Goal: Use online tool/utility: Utilize a website feature to perform a specific function

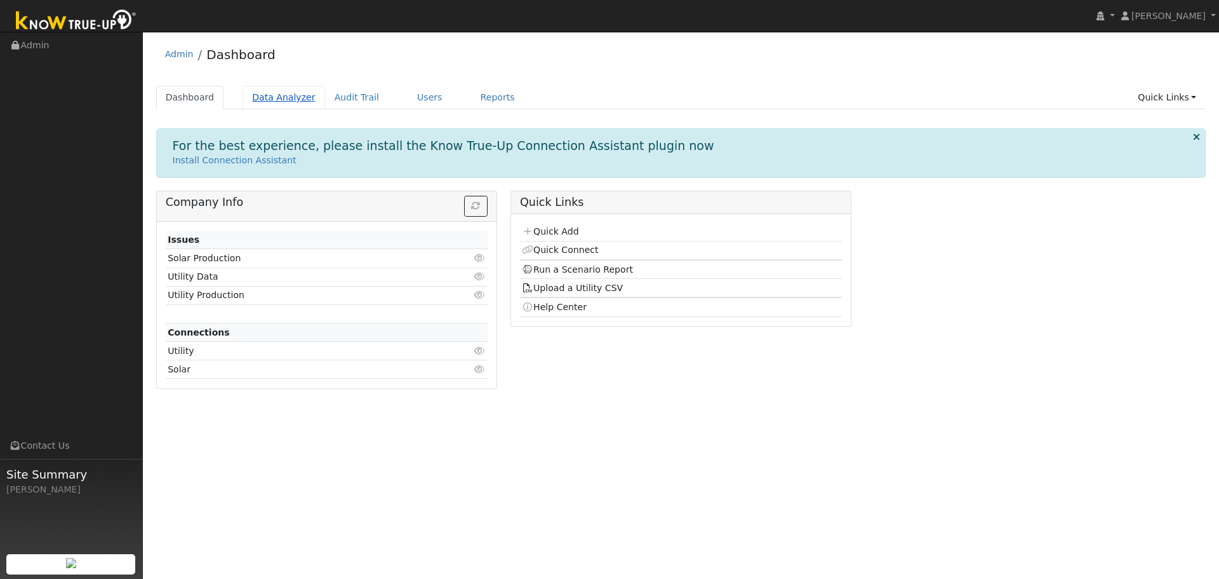
click at [293, 105] on link "Data Analyzer" at bounding box center [284, 97] width 83 height 23
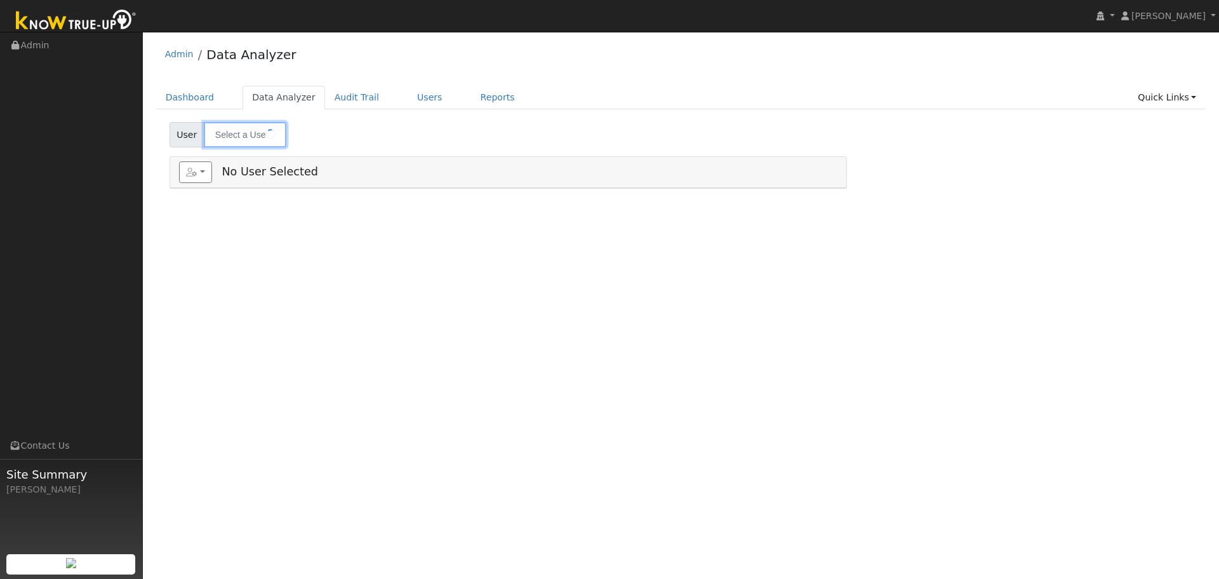
type input "[PERSON_NAME]"
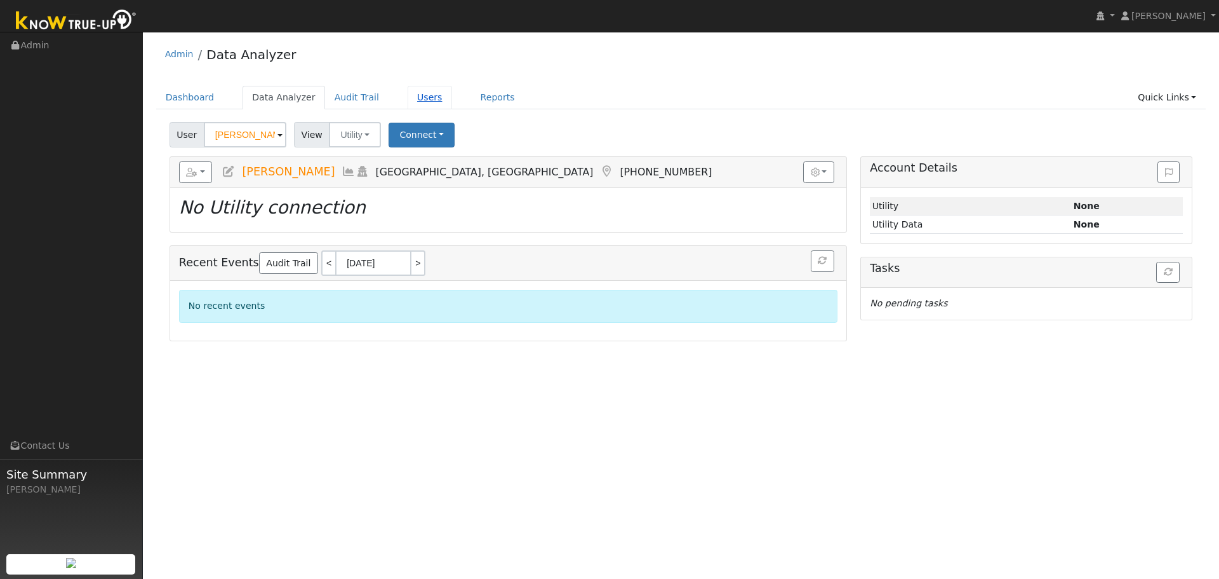
click at [419, 98] on link "Users" at bounding box center [430, 97] width 44 height 23
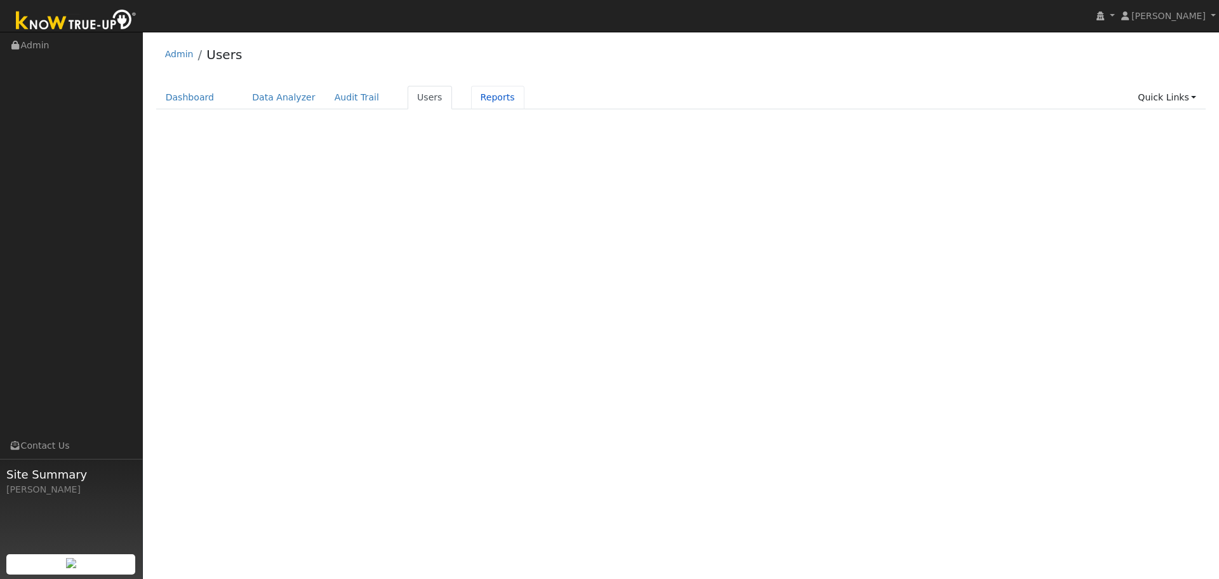
click at [471, 102] on link "Reports" at bounding box center [497, 97] width 53 height 23
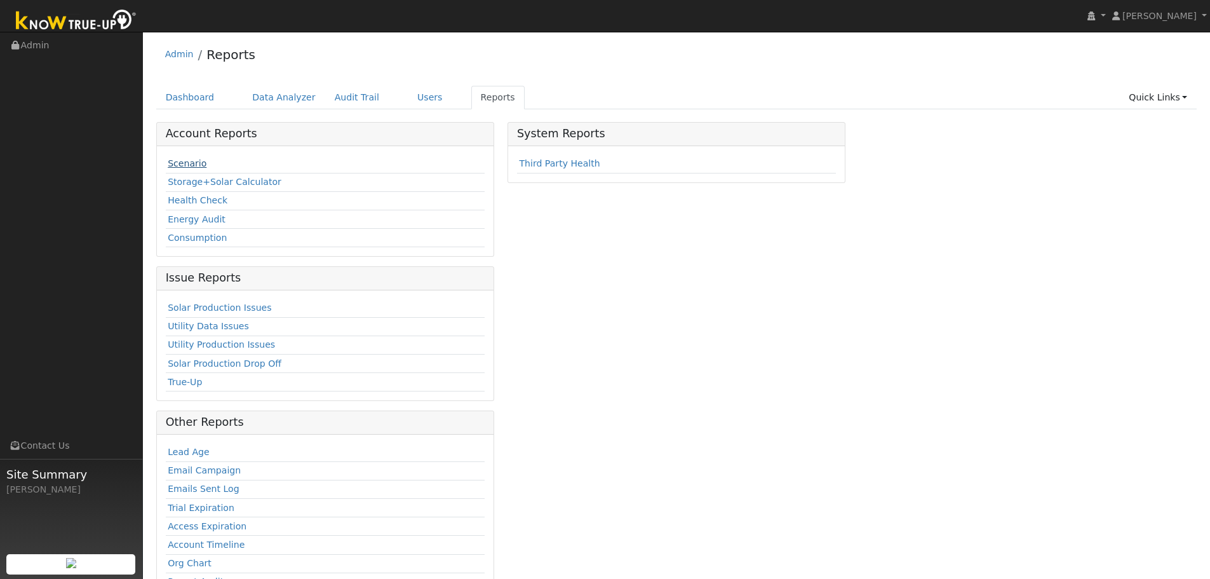
click at [196, 163] on link "Scenario" at bounding box center [187, 163] width 39 height 10
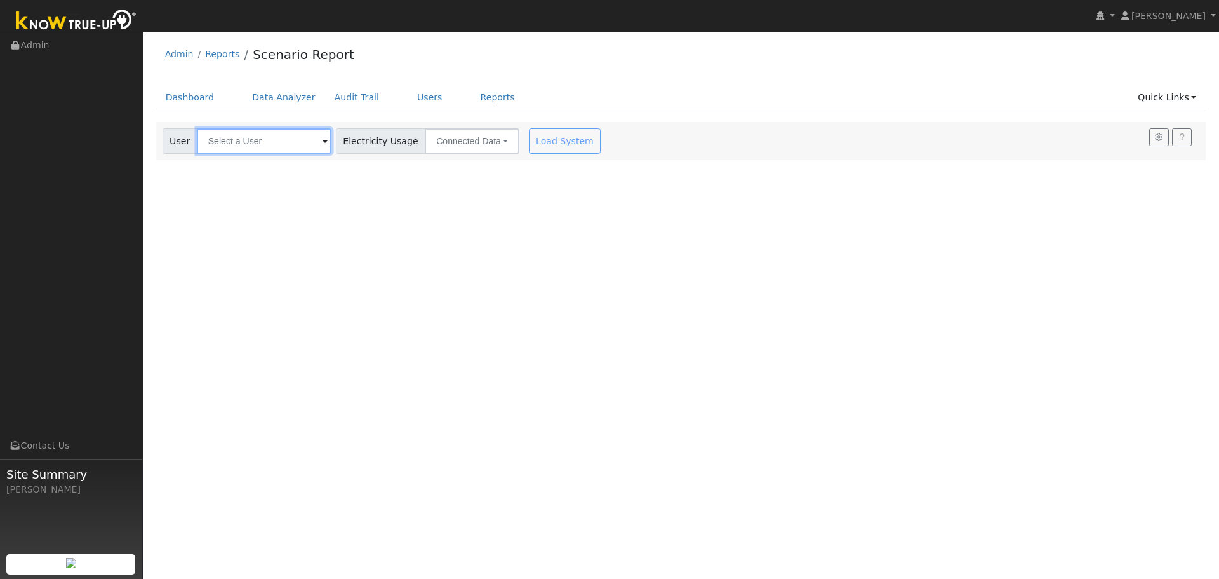
click at [275, 147] on input "text" at bounding box center [264, 140] width 135 height 25
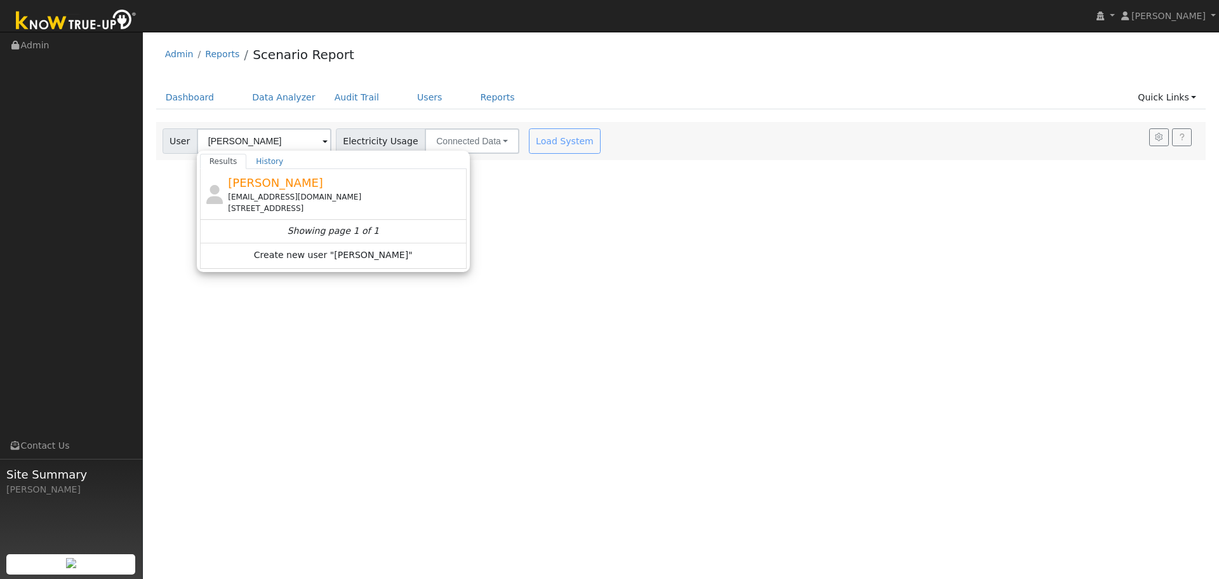
click at [312, 203] on div "[STREET_ADDRESS]" at bounding box center [346, 208] width 236 height 11
type input "[PERSON_NAME]"
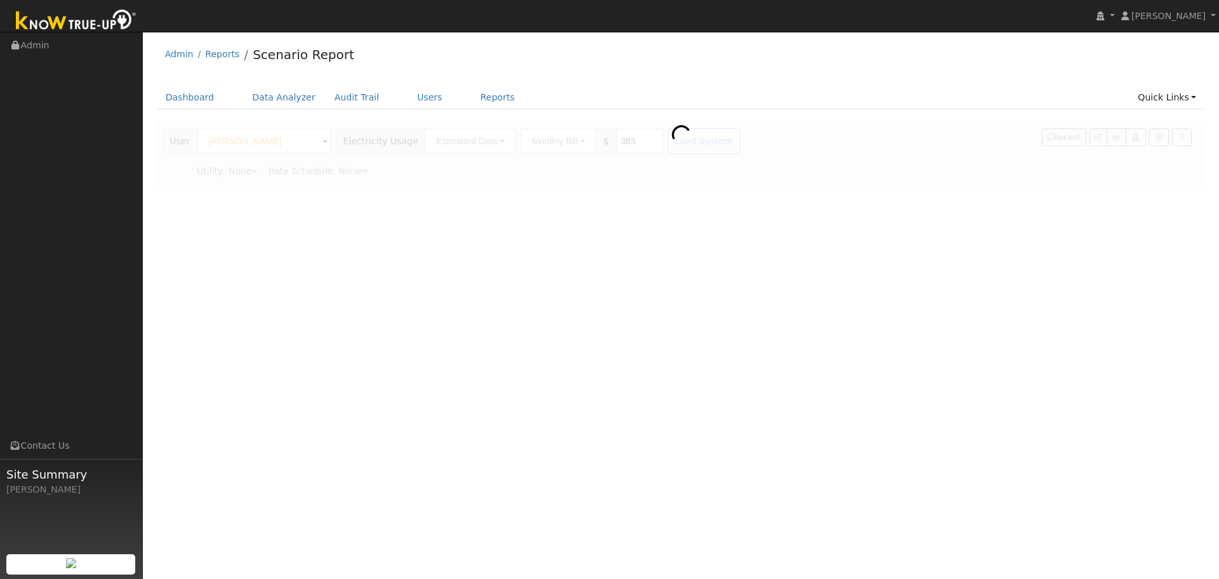
type input "Southern [US_STATE] Edison"
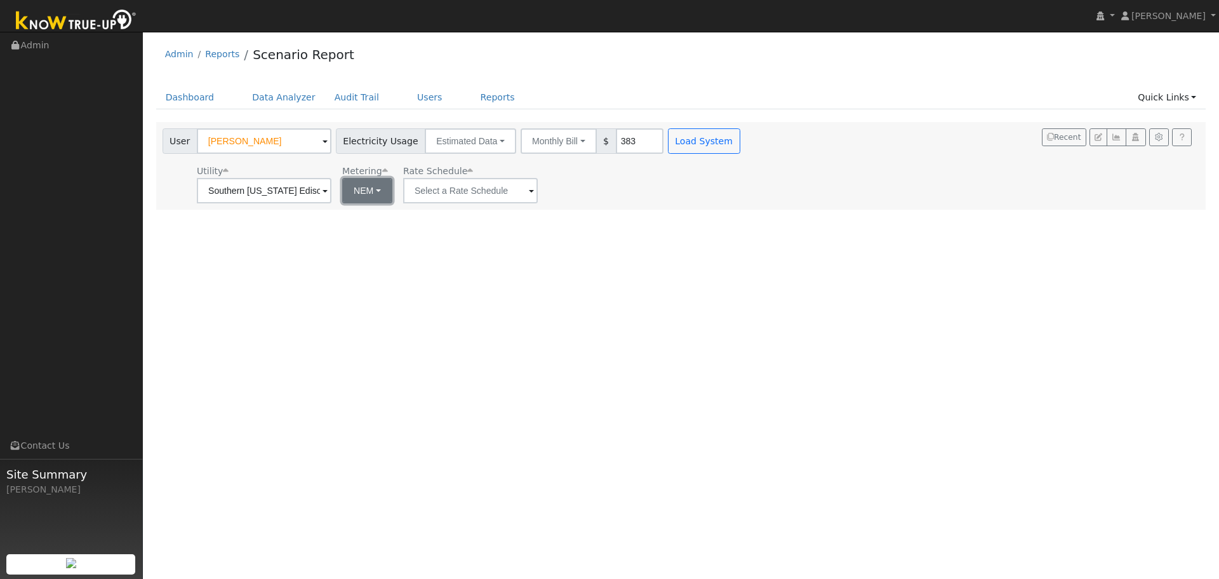
click at [384, 188] on button "NEM" at bounding box center [367, 190] width 50 height 25
click at [379, 229] on link "NBT" at bounding box center [385, 237] width 88 height 18
type input "TOU-D-PRIME"
click at [504, 192] on input "TOU-D-PRIME" at bounding box center [468, 190] width 135 height 25
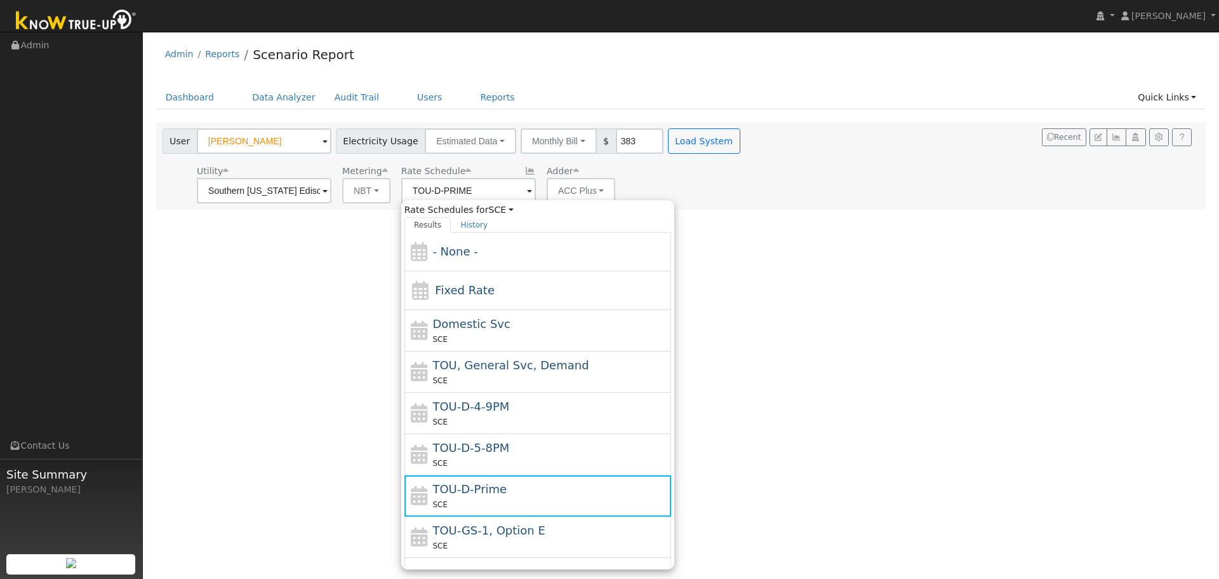
click at [830, 288] on div "User Profile First name Last name Email Email Notifications No Emails No Emails…" at bounding box center [681, 305] width 1077 height 547
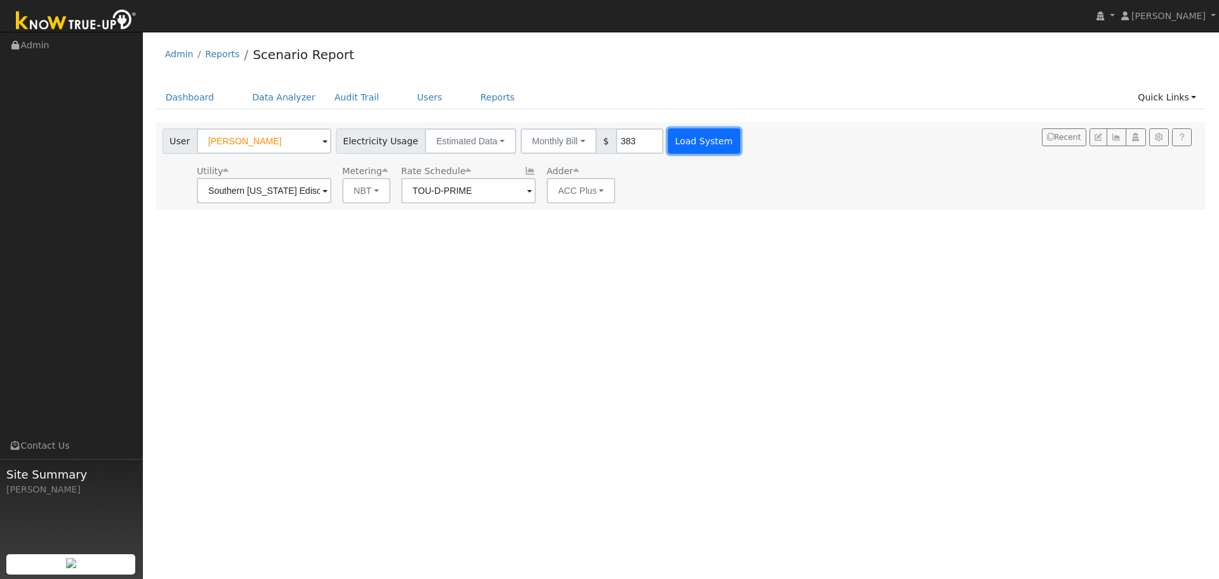
click at [678, 153] on button "Load System" at bounding box center [704, 140] width 72 height 25
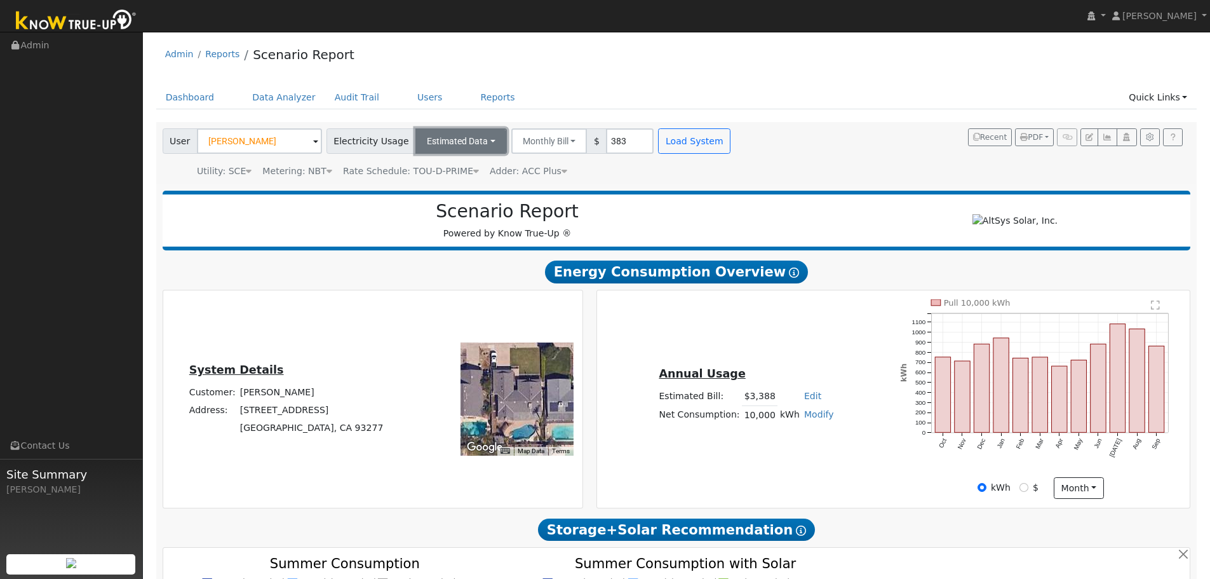
click at [483, 145] on button "Estimated Data" at bounding box center [460, 140] width 91 height 25
click at [460, 207] on link "CSV Data" at bounding box center [460, 205] width 90 height 18
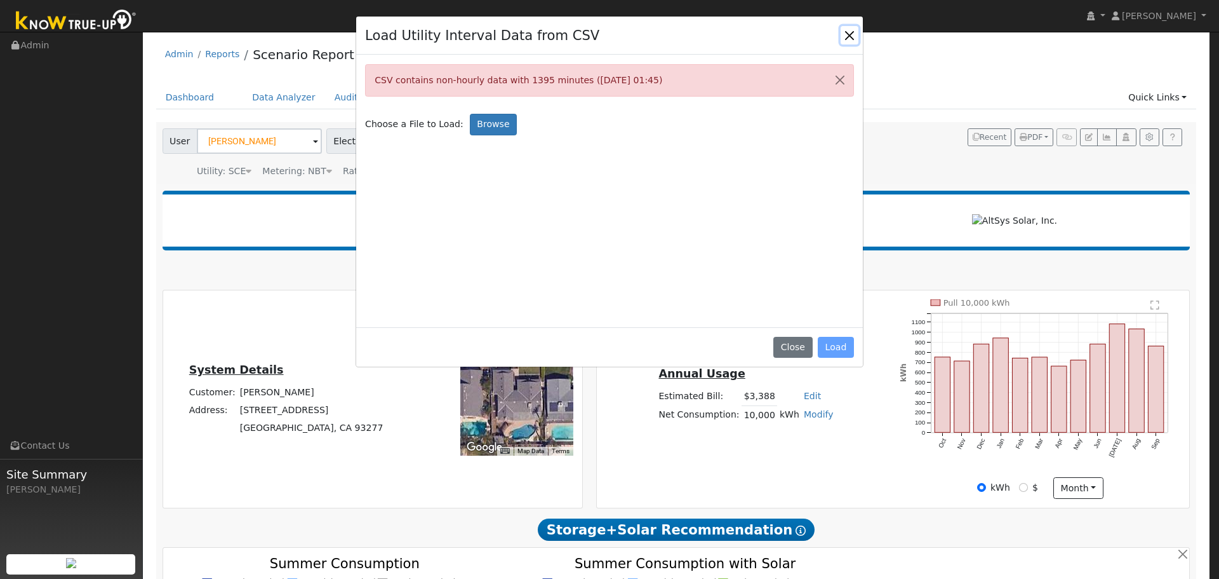
click at [845, 37] on button "Close" at bounding box center [850, 35] width 18 height 18
